Goal: Task Accomplishment & Management: Use online tool/utility

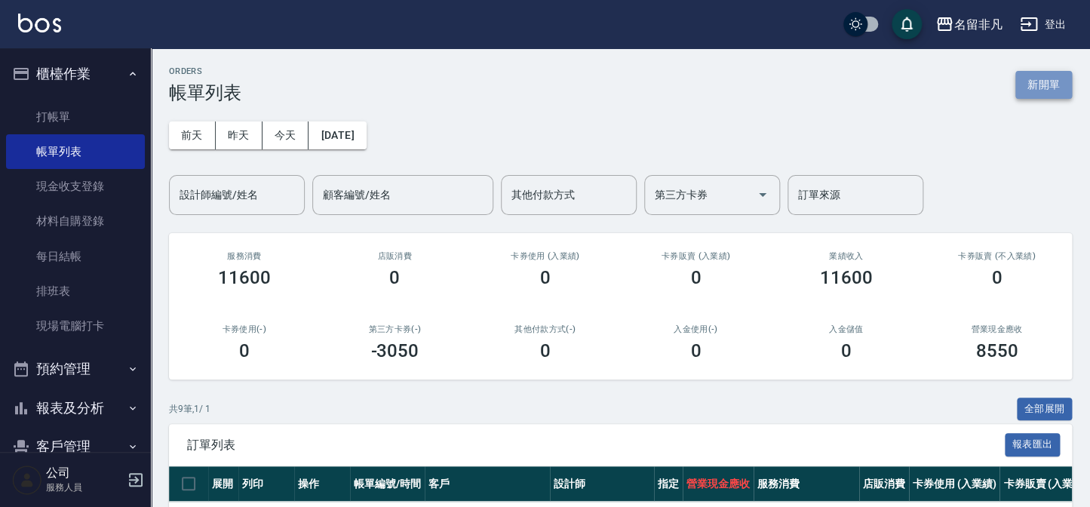
click at [1043, 88] on button "新開單" at bounding box center [1043, 85] width 57 height 28
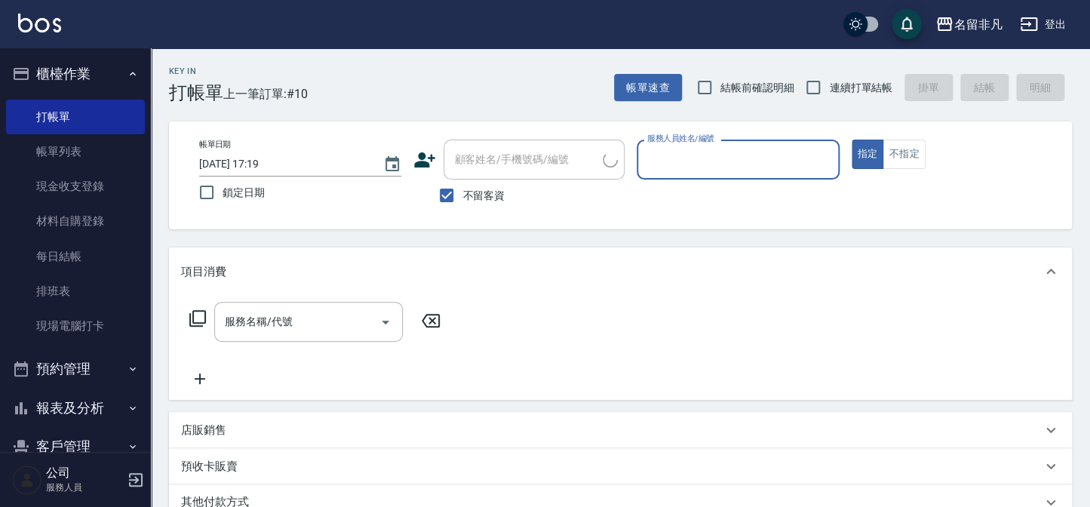
click at [476, 194] on span "不留客資" at bounding box center [483, 196] width 42 height 16
click at [462, 194] on input "不留客資" at bounding box center [447, 195] width 32 height 32
checkbox input "false"
click at [514, 155] on div "顧客姓名/手機號碼/編號 顧客姓名/手機號碼/編號" at bounding box center [533, 160] width 181 height 40
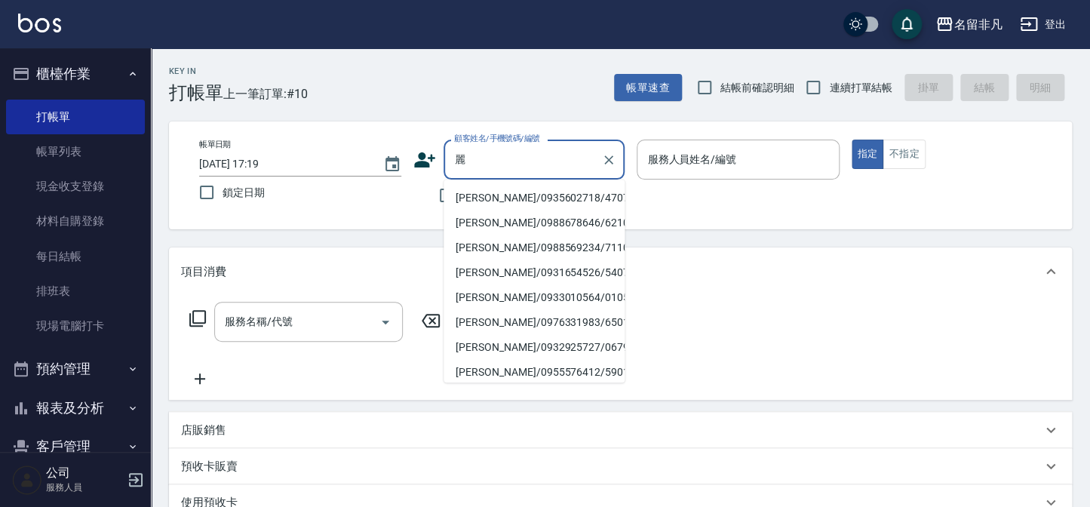
click at [490, 205] on li "[PERSON_NAME]/0935602718/470702" at bounding box center [533, 198] width 181 height 25
type input "[PERSON_NAME]/0935602718/470702"
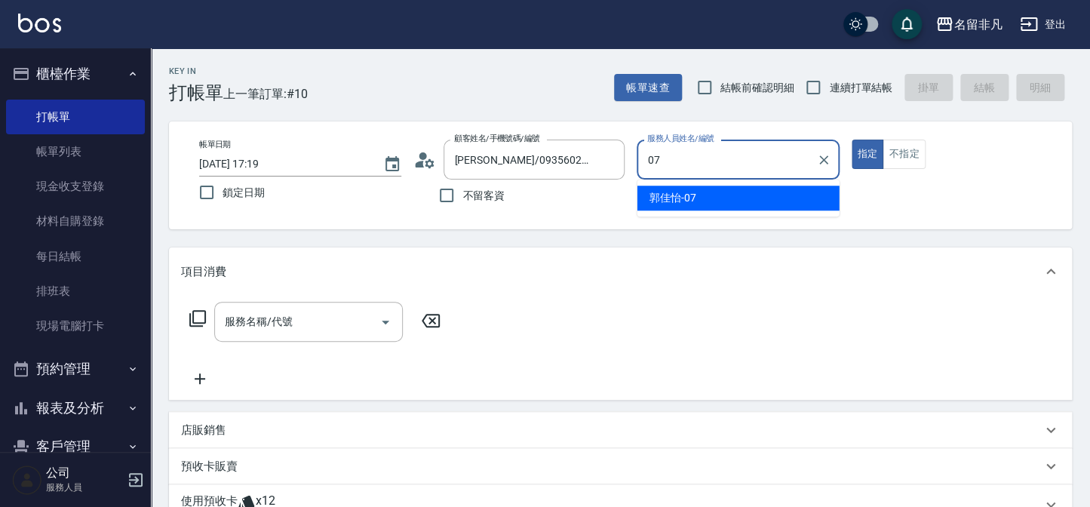
type input "[PERSON_NAME]-07"
type button "true"
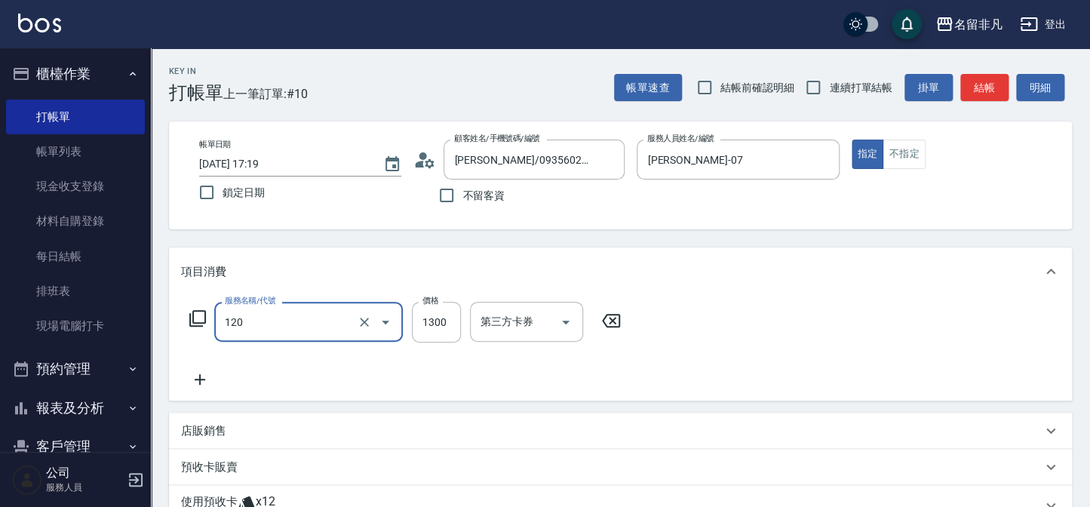
type input "萊法耶+筋絡(120)"
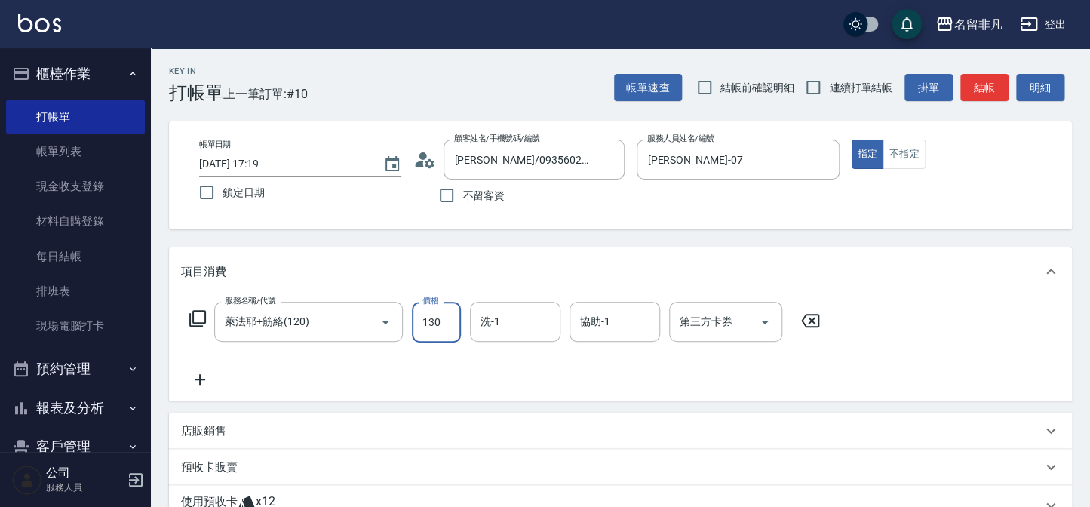
type input "1300"
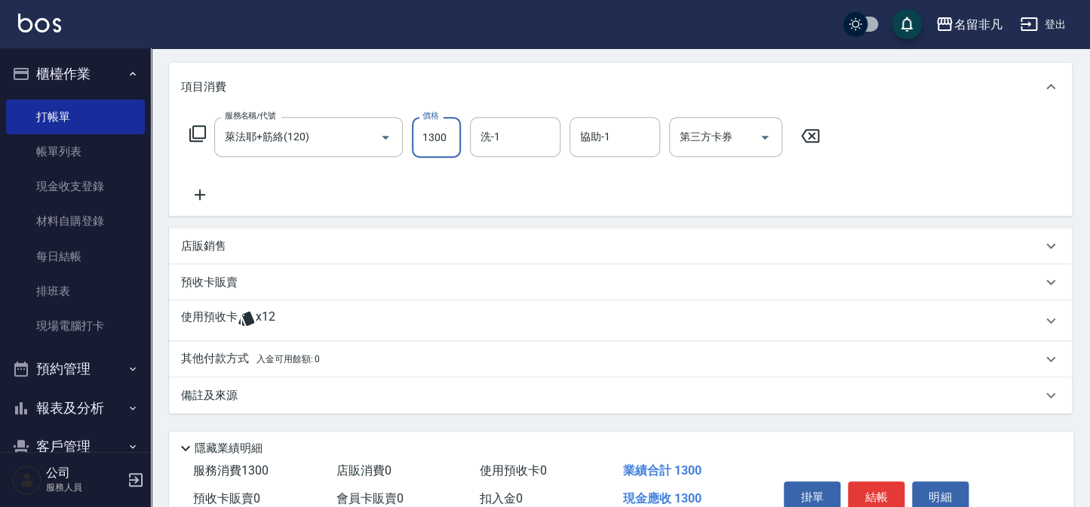
scroll to position [205, 0]
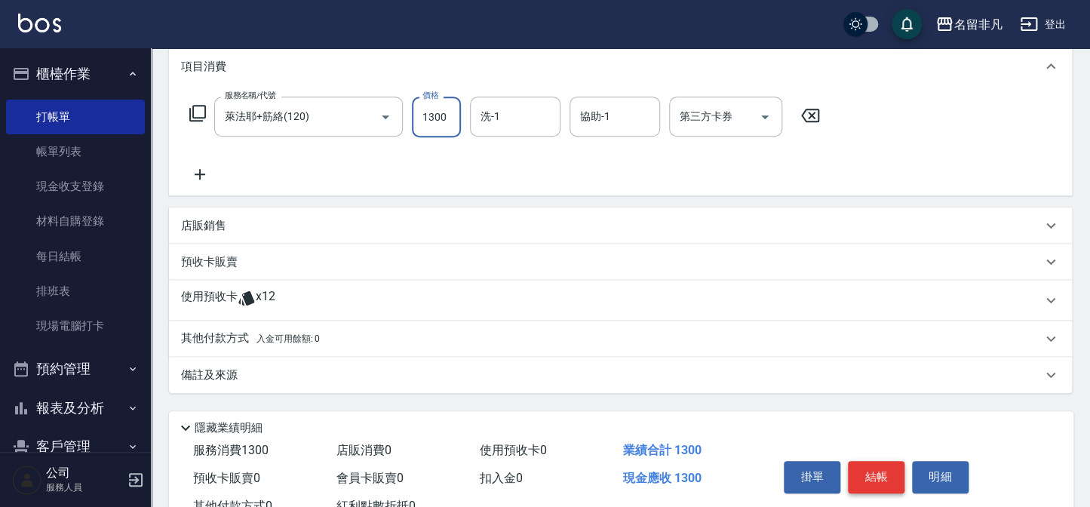
click at [871, 468] on button "結帳" at bounding box center [876, 477] width 57 height 32
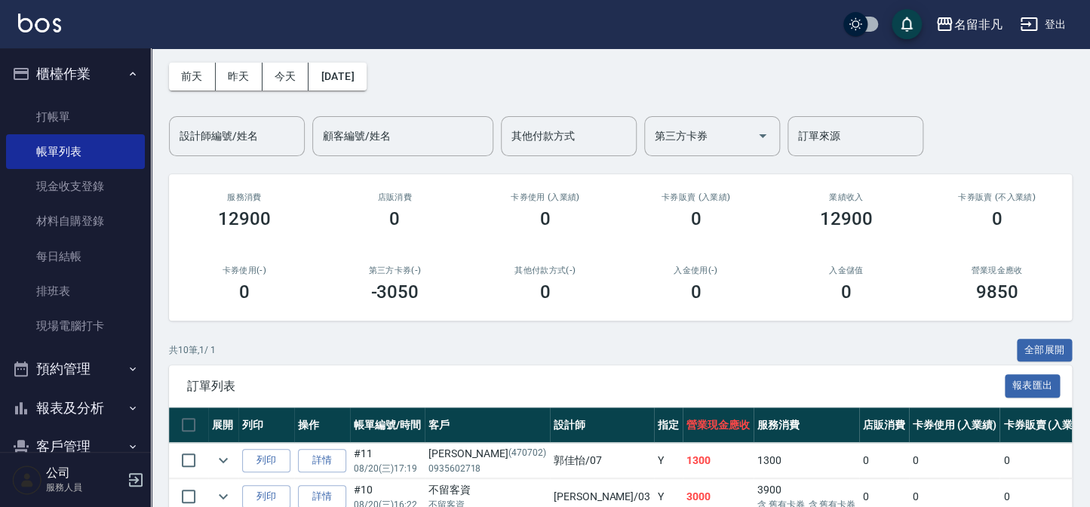
scroll to position [136, 0]
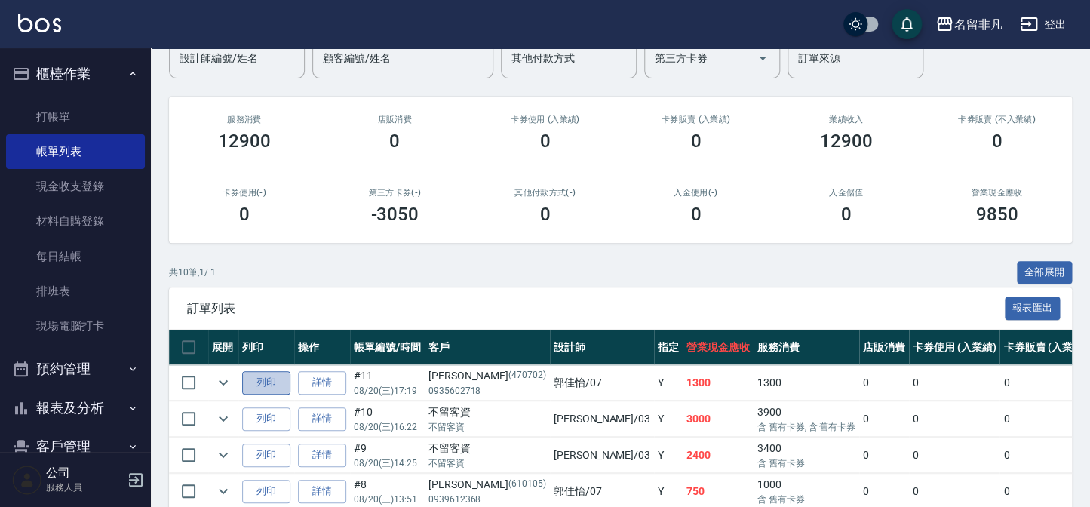
click at [271, 387] on button "列印" at bounding box center [266, 382] width 48 height 23
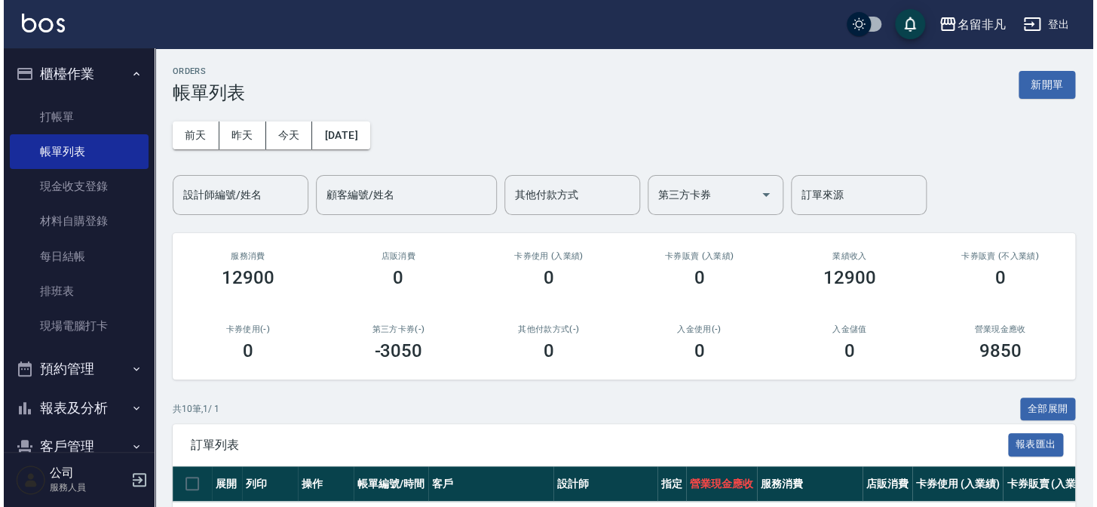
scroll to position [0, 0]
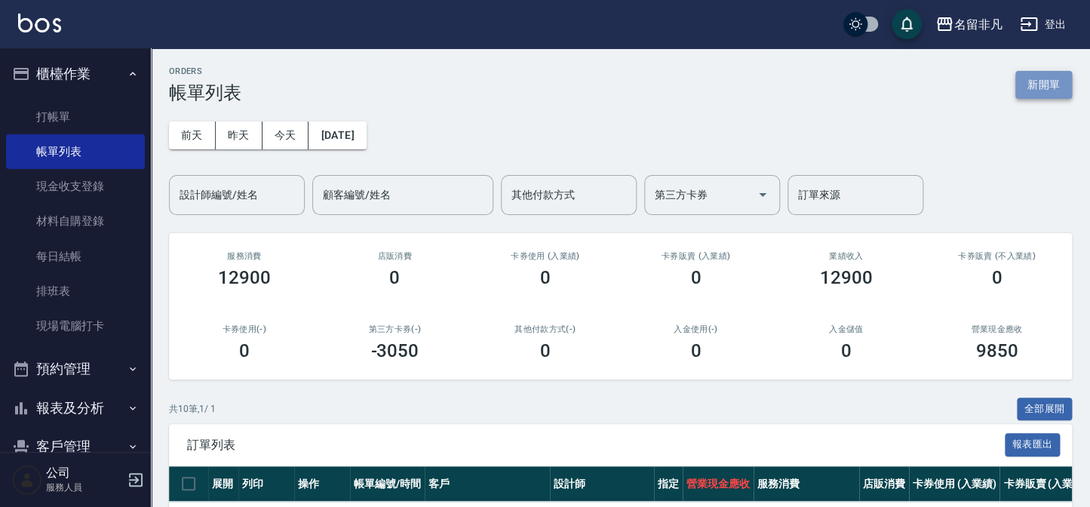
click at [1033, 88] on button "新開單" at bounding box center [1043, 85] width 57 height 28
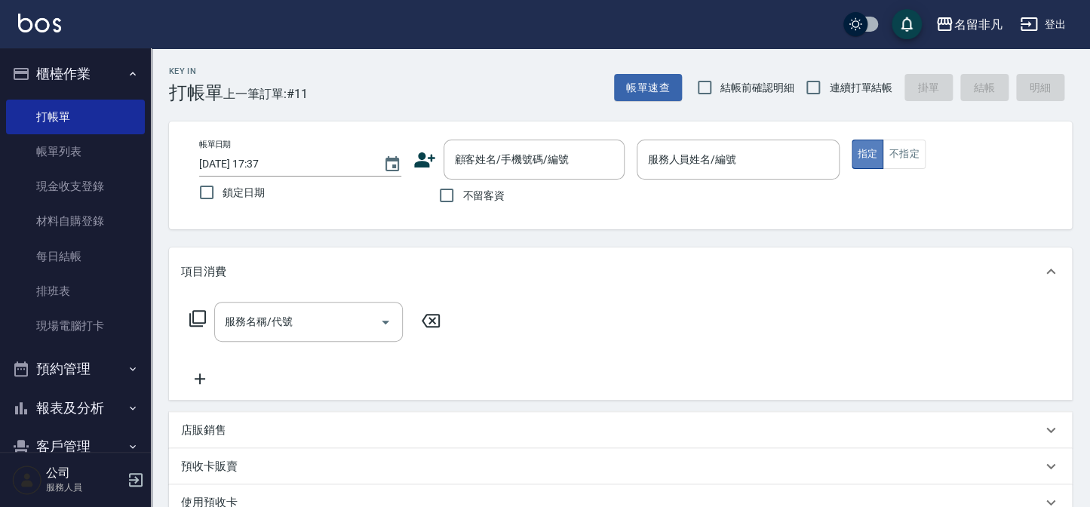
click at [862, 158] on button "指定" at bounding box center [867, 154] width 32 height 29
click at [765, 166] on input "服務人員姓名/編號" at bounding box center [737, 159] width 189 height 26
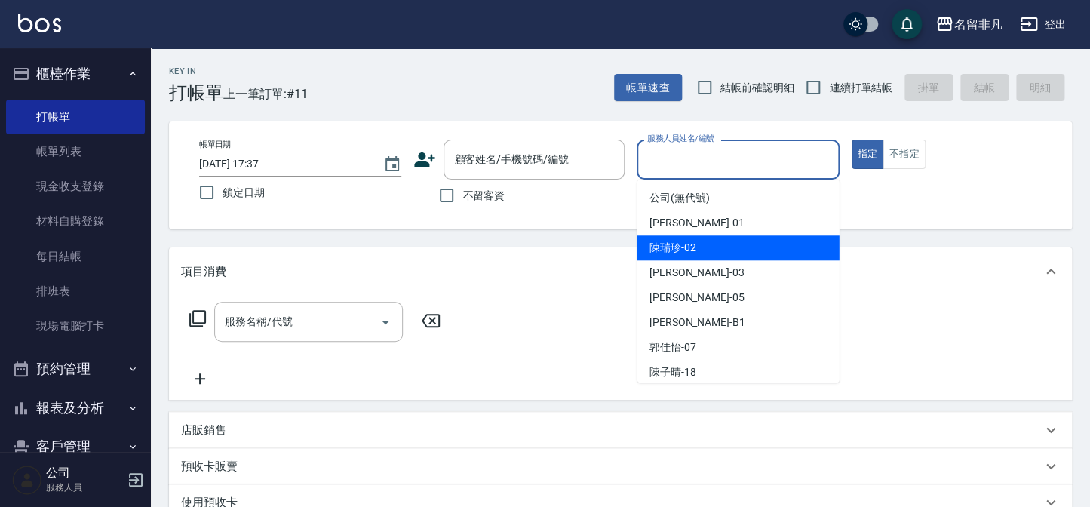
drag, startPoint x: 677, startPoint y: 241, endPoint x: 642, endPoint y: 249, distance: 36.2
click at [676, 241] on span "陳瑞珍 -02" at bounding box center [672, 248] width 47 height 16
type input "陳瑞珍-02"
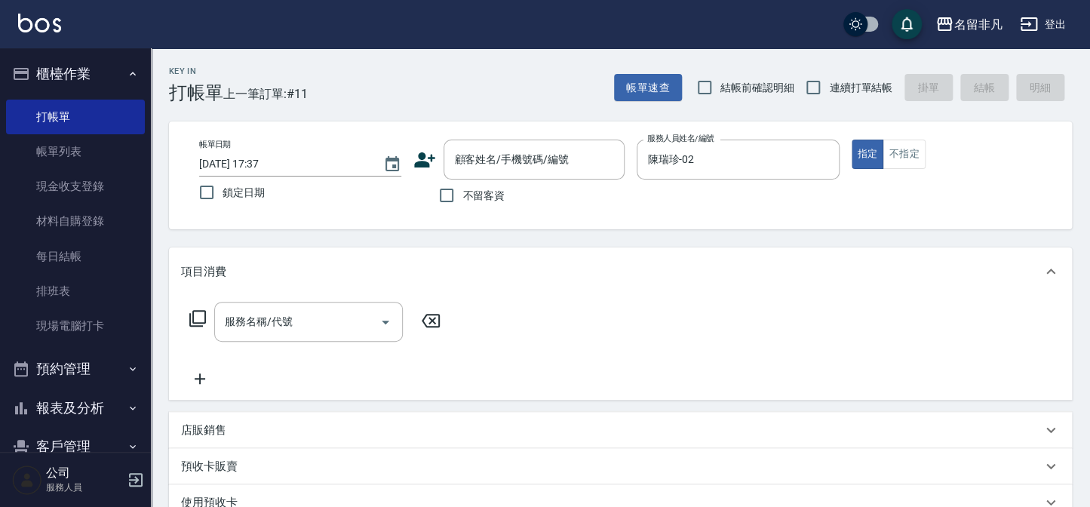
click at [197, 314] on icon at bounding box center [198, 318] width 18 height 18
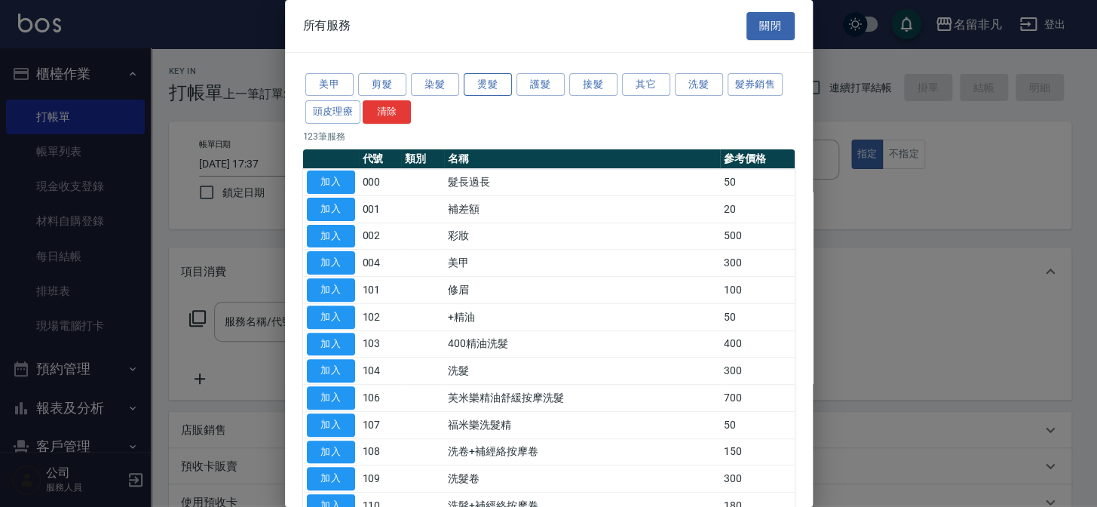
click at [487, 84] on button "燙髮" at bounding box center [488, 84] width 48 height 23
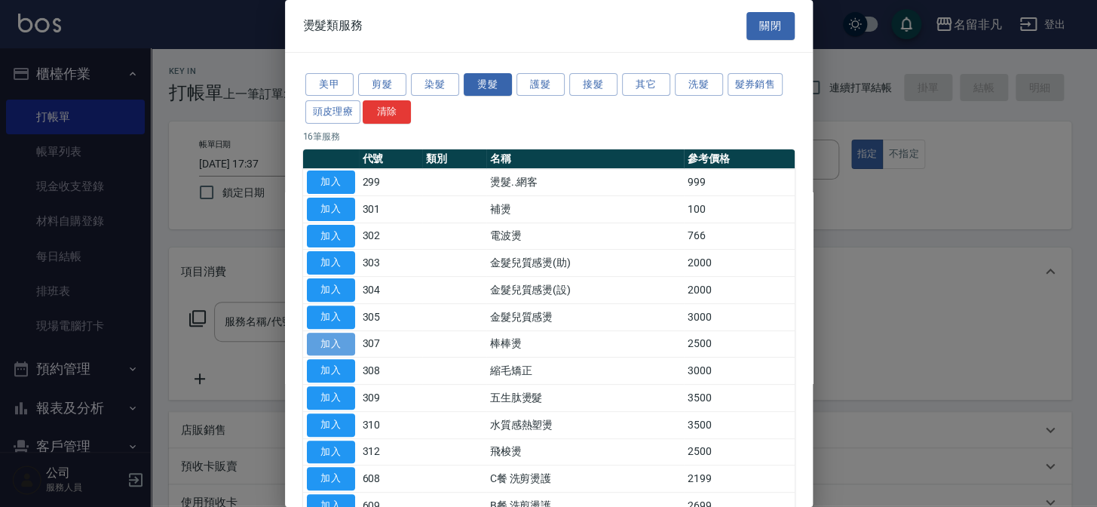
click at [342, 345] on button "加入" at bounding box center [331, 344] width 48 height 23
type input "棒棒燙(307)"
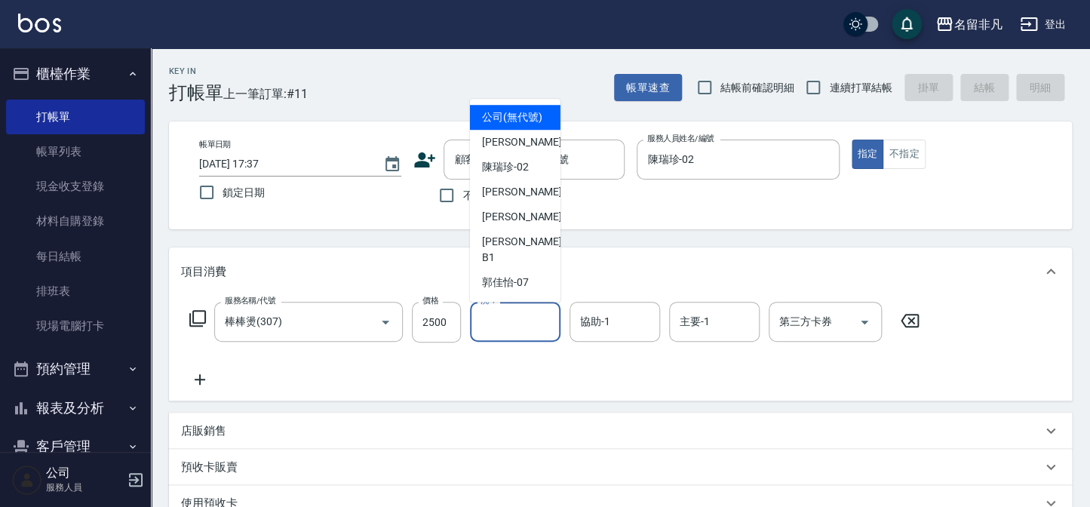
click at [529, 324] on input "洗-1" at bounding box center [515, 321] width 77 height 26
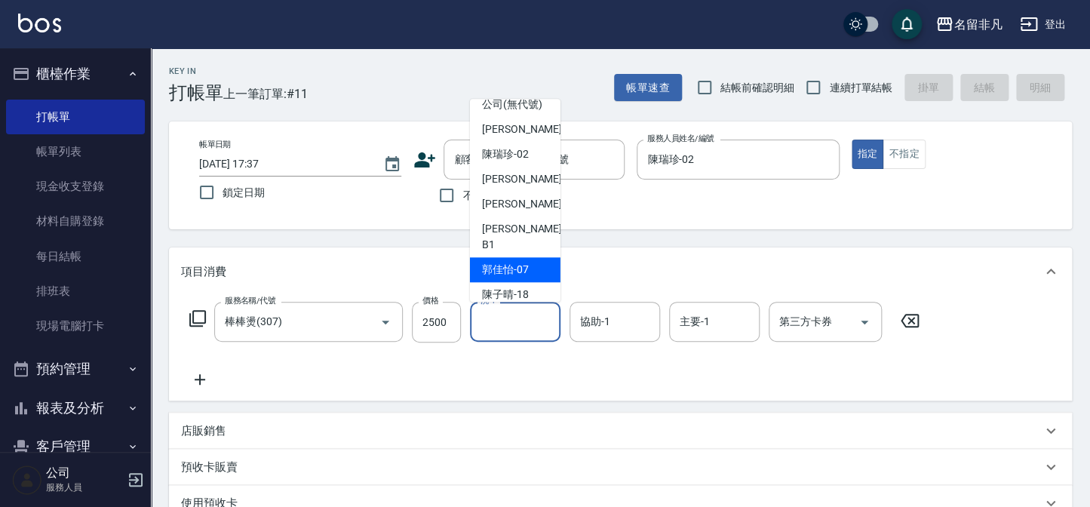
scroll to position [23, 0]
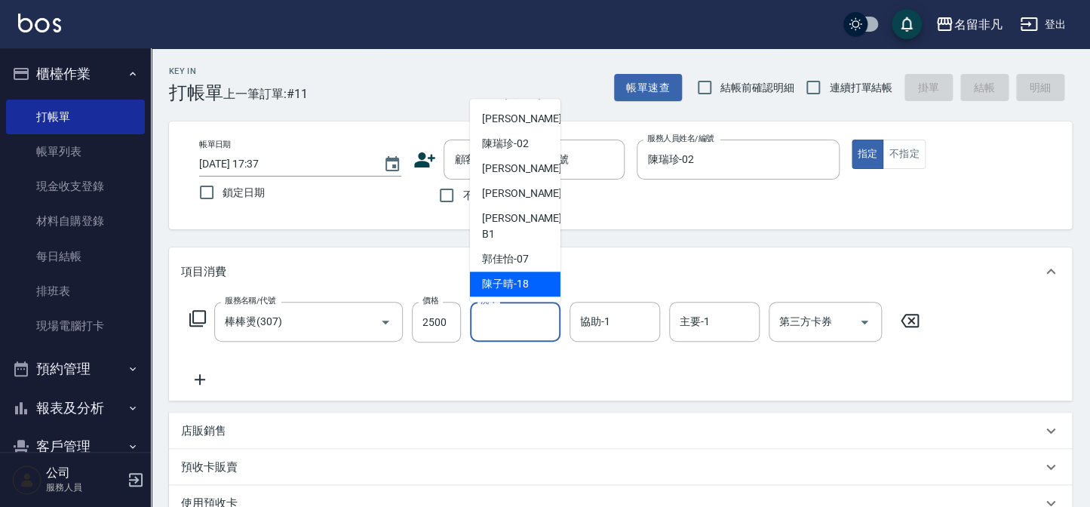
drag, startPoint x: 506, startPoint y: 277, endPoint x: 515, endPoint y: 284, distance: 11.3
click at [505, 279] on span "[PERSON_NAME]-18" at bounding box center [505, 284] width 47 height 16
type input "陳子晴-18"
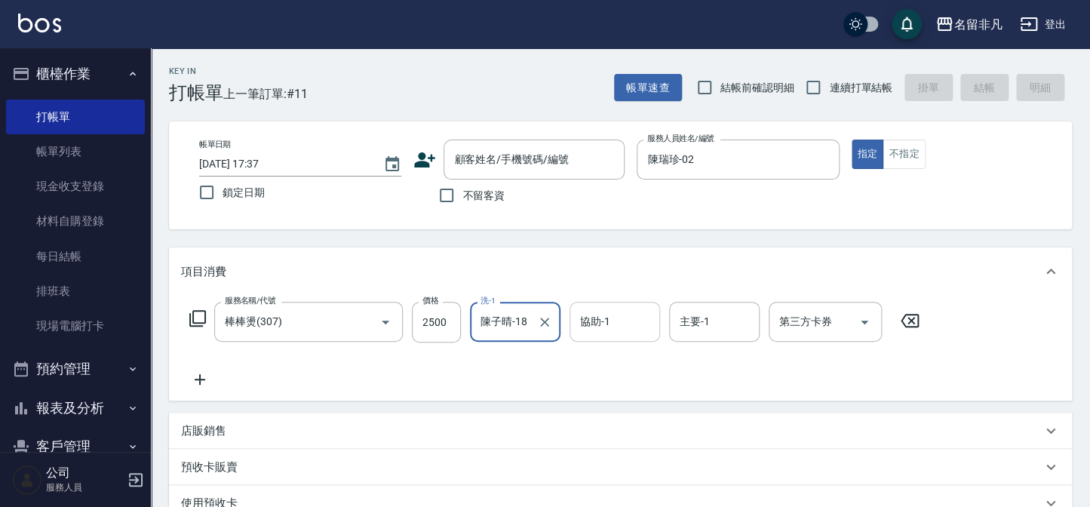
click at [604, 321] on div "協助-1 協助-1" at bounding box center [614, 322] width 90 height 40
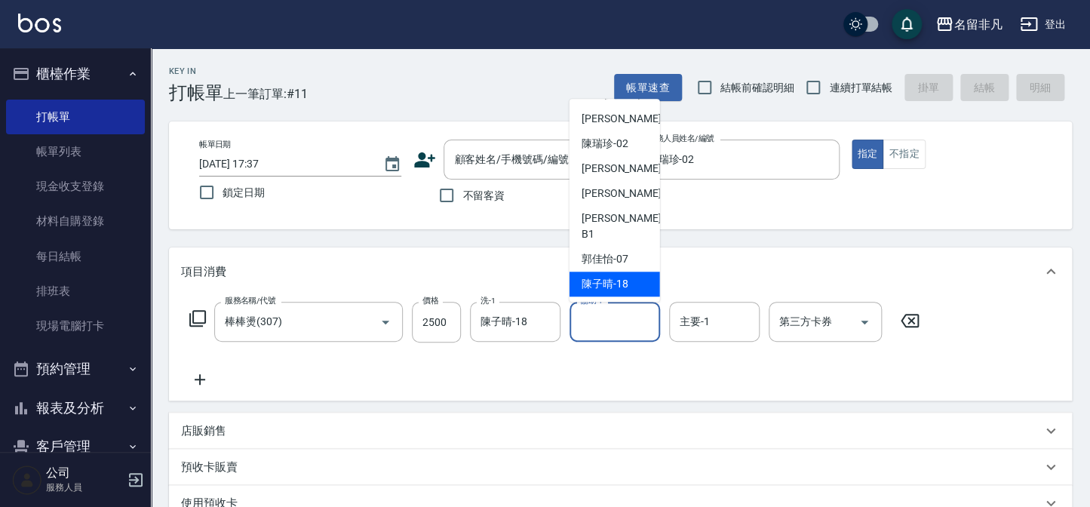
click at [609, 285] on span "[PERSON_NAME]-18" at bounding box center [604, 284] width 47 height 16
type input "陳子晴-18"
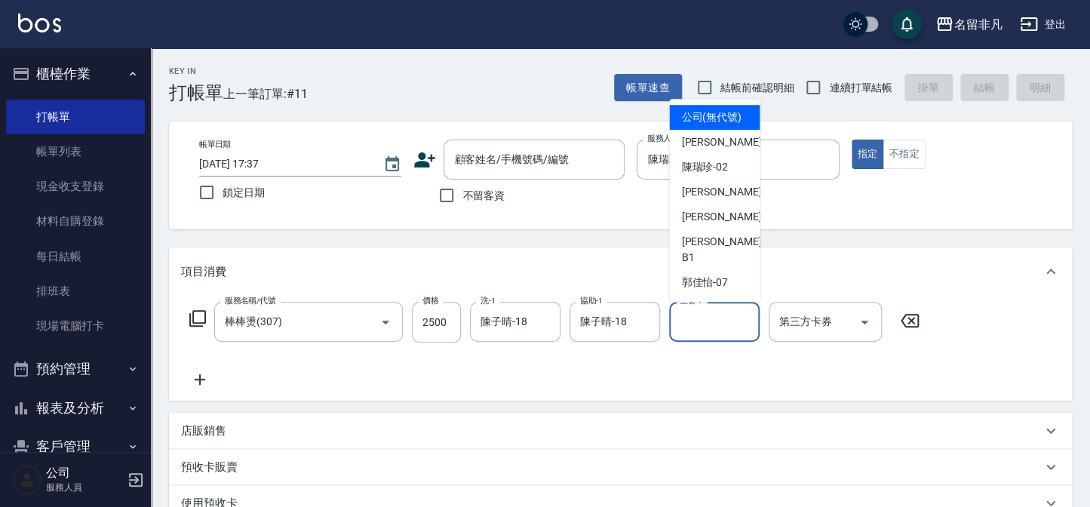
click at [722, 331] on input "主要-1" at bounding box center [714, 321] width 77 height 26
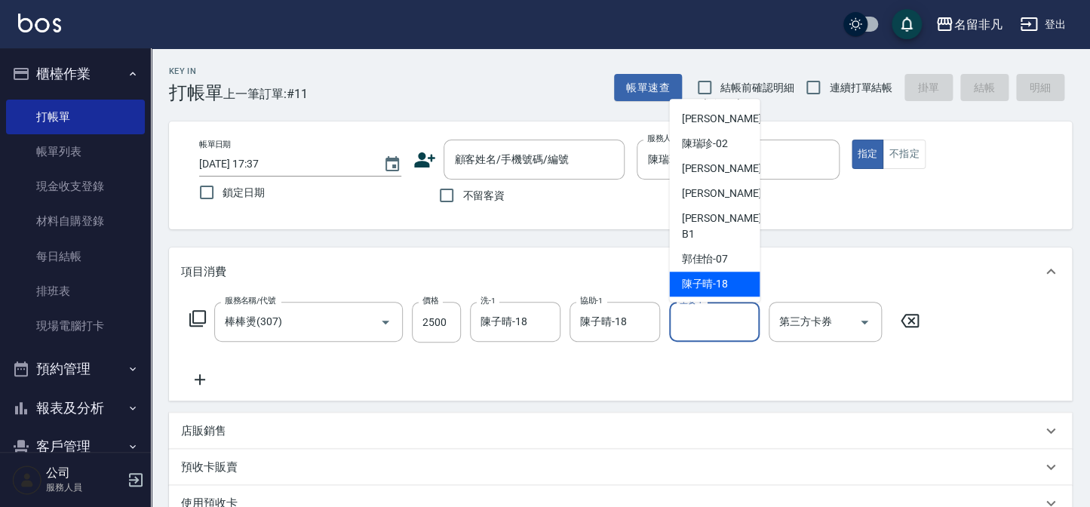
drag, startPoint x: 701, startPoint y: 284, endPoint x: 686, endPoint y: 283, distance: 14.3
click at [698, 284] on span "[PERSON_NAME]-18" at bounding box center [704, 284] width 47 height 16
type input "陳子晴-18"
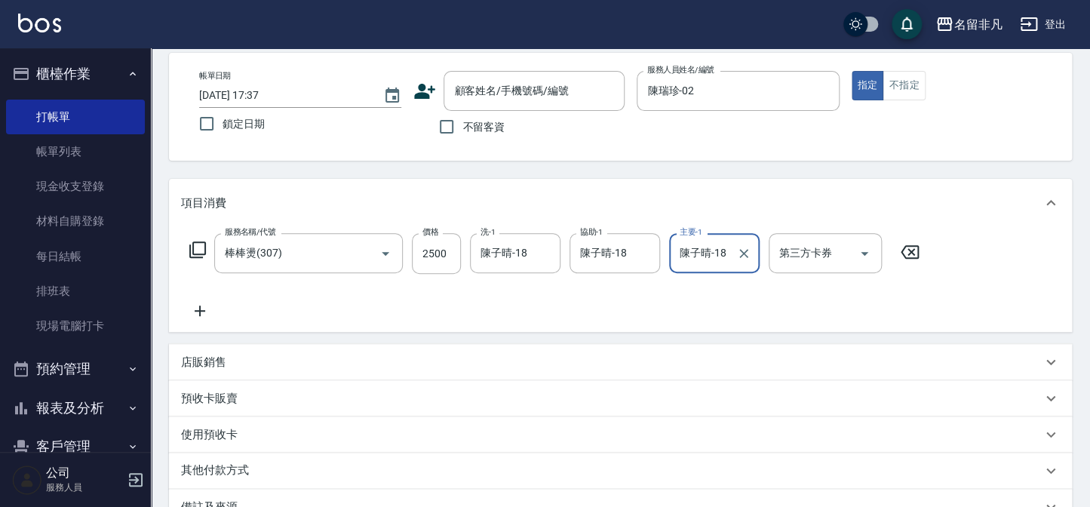
scroll to position [68, 0]
drag, startPoint x: 438, startPoint y: 125, endPoint x: 439, endPoint y: 133, distance: 8.3
click at [440, 128] on input "不留客資" at bounding box center [447, 128] width 32 height 32
checkbox input "true"
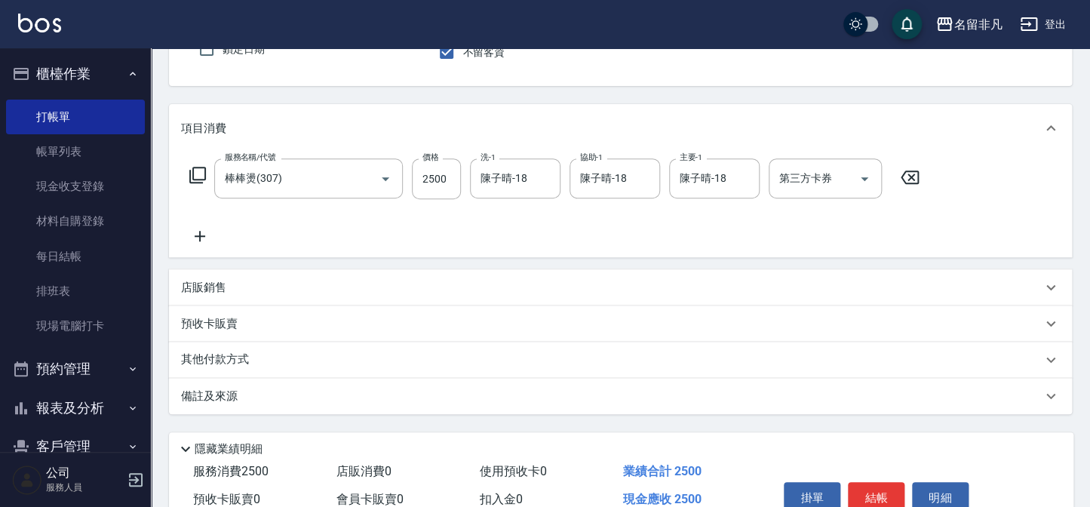
scroll to position [218, 0]
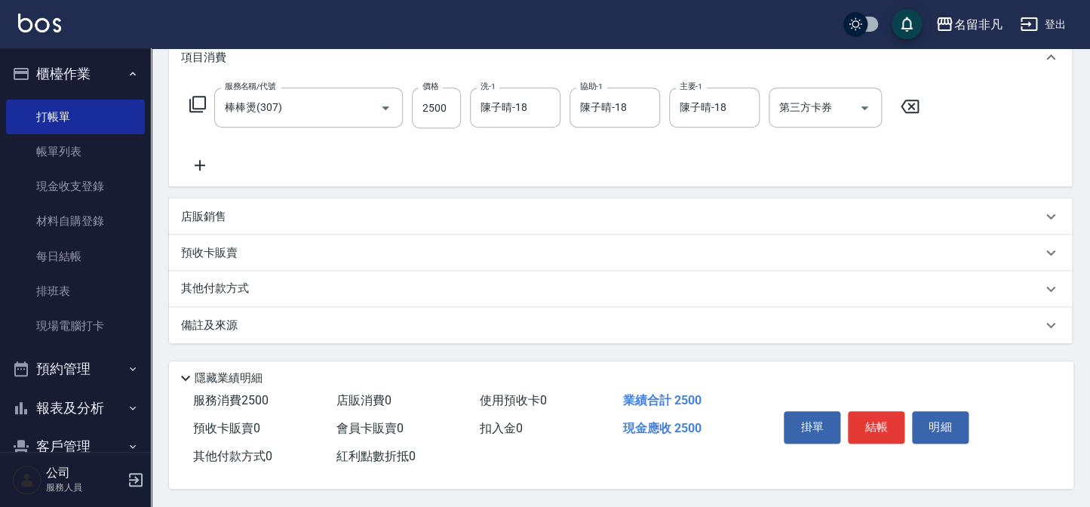
drag, startPoint x: 868, startPoint y: 422, endPoint x: 857, endPoint y: 419, distance: 11.2
click at [868, 422] on button "結帳" at bounding box center [876, 427] width 57 height 32
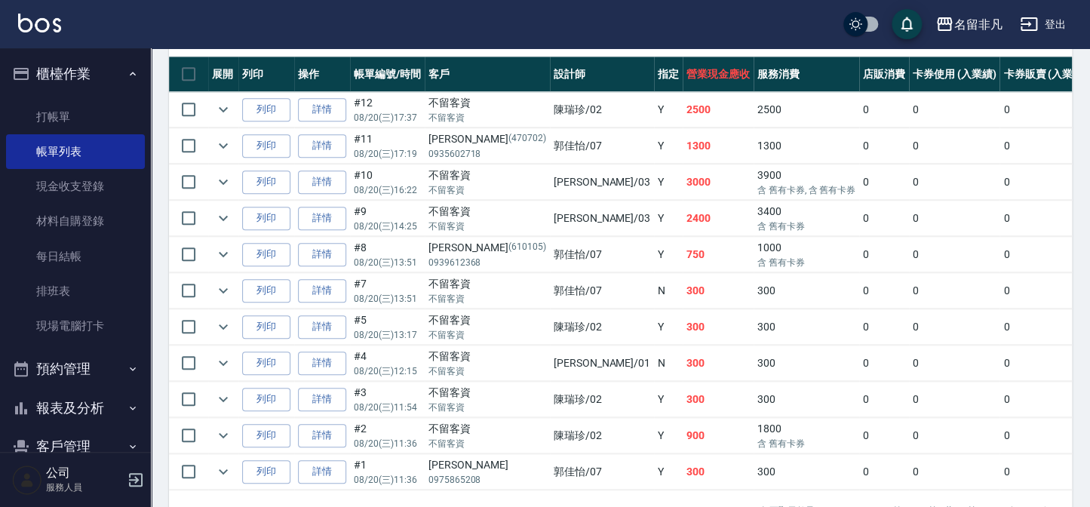
scroll to position [411, 0]
